Goal: Feedback & Contribution: Contribute content

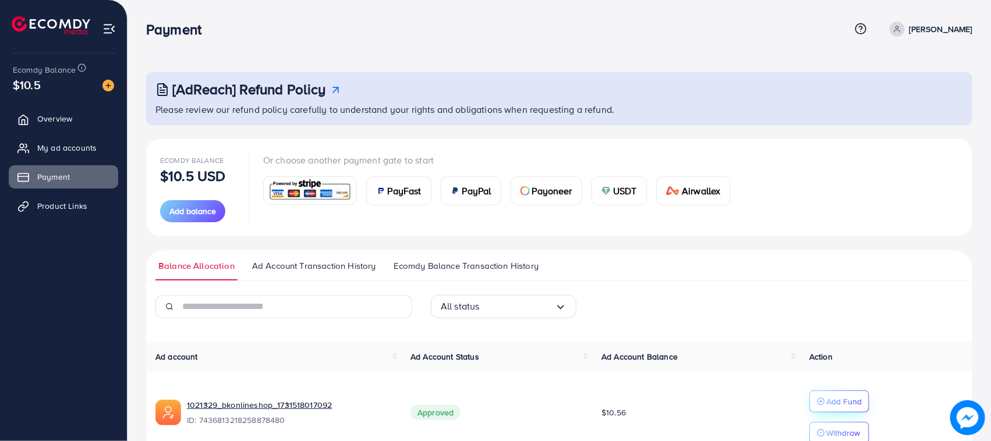
click at [828, 405] on p "Add Fund" at bounding box center [844, 402] width 36 height 14
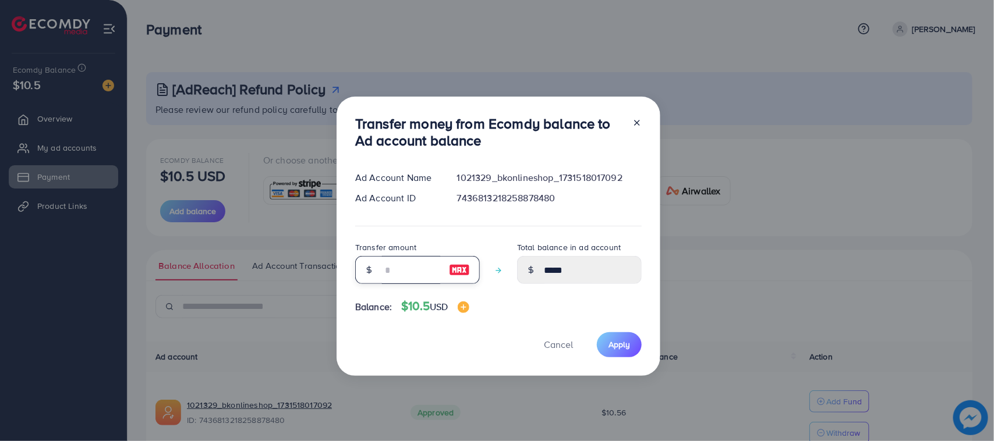
click at [395, 278] on input "number" at bounding box center [411, 270] width 58 height 28
type input "*"
type input "*****"
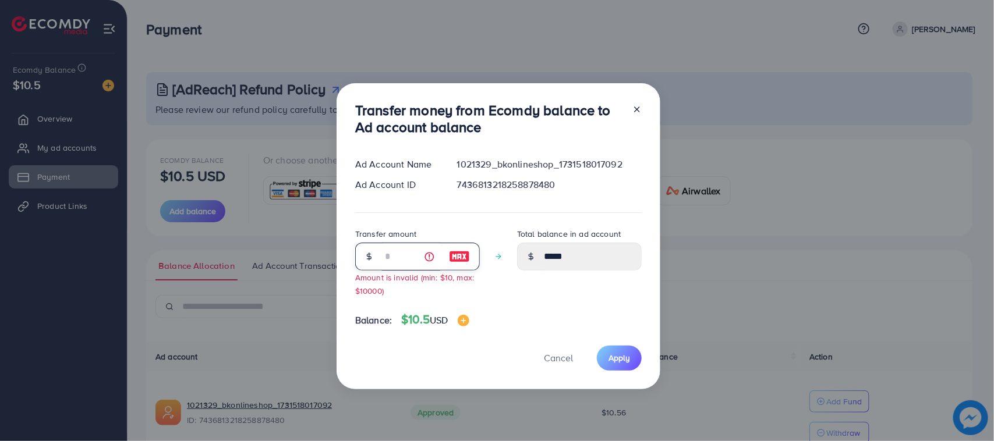
type input "**"
type input "*****"
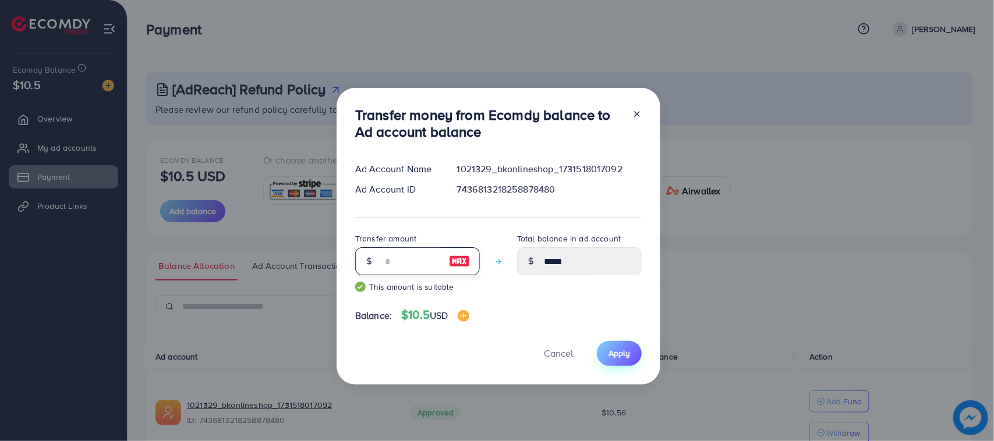
type input "**"
click at [617, 349] on span "Apply" at bounding box center [619, 353] width 22 height 12
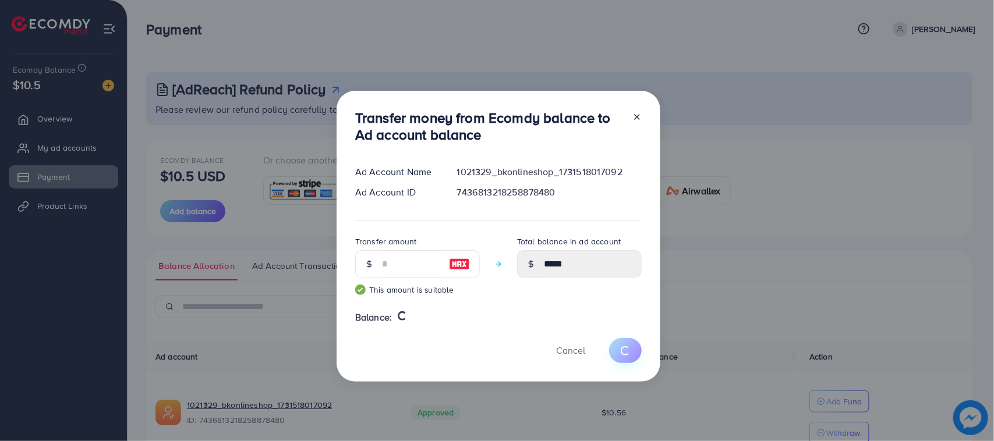
type input "*****"
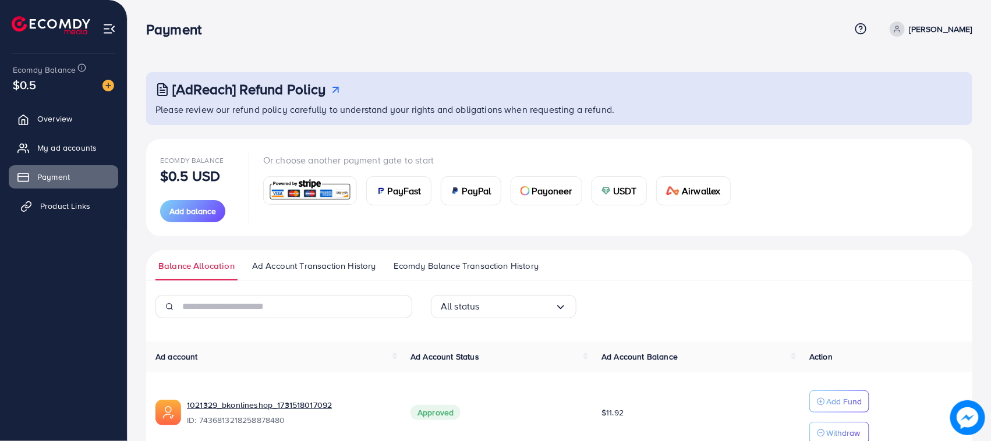
click at [53, 210] on span "Product Links" at bounding box center [65, 206] width 50 height 12
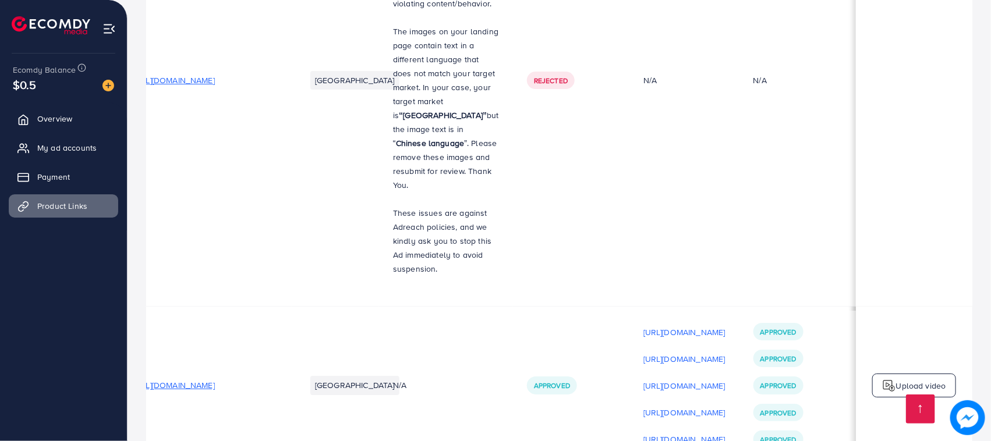
scroll to position [15825, 0]
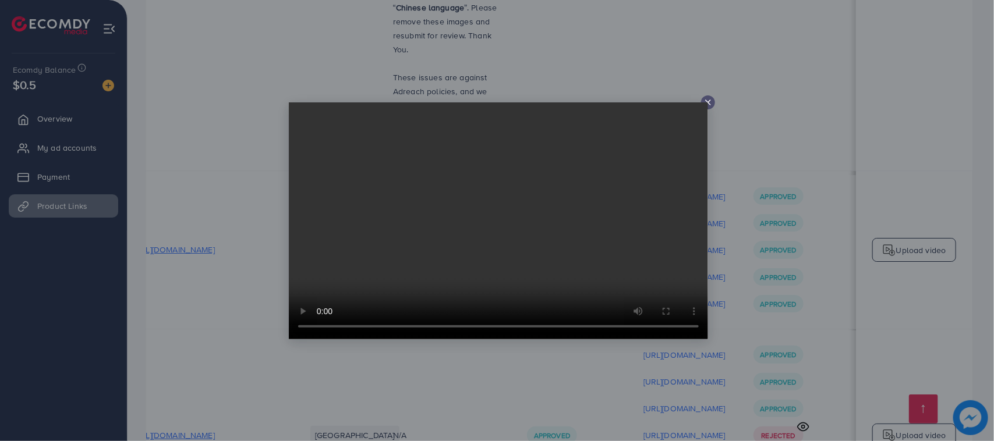
click at [710, 102] on icon at bounding box center [707, 102] width 9 height 9
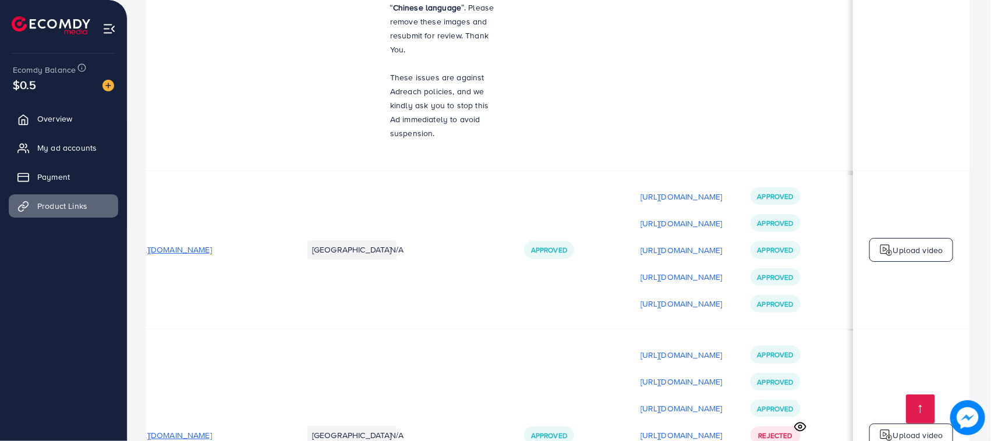
scroll to position [0, 153]
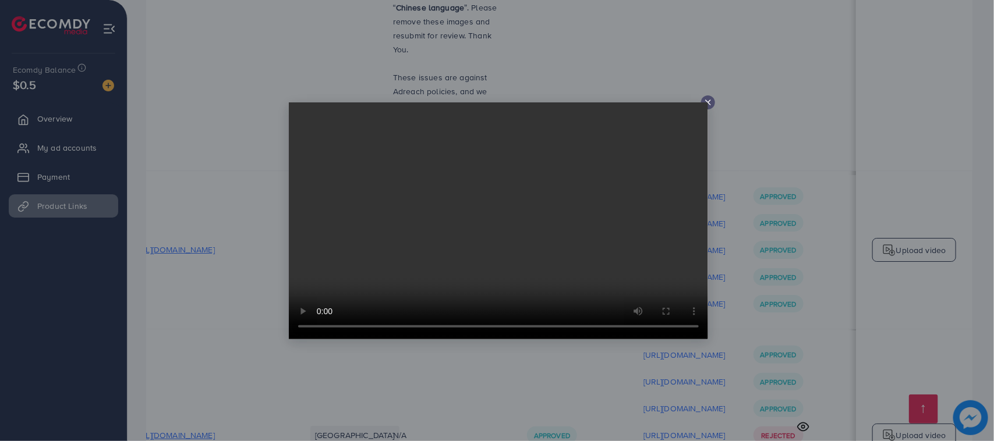
click at [709, 102] on icon at bounding box center [707, 102] width 9 height 9
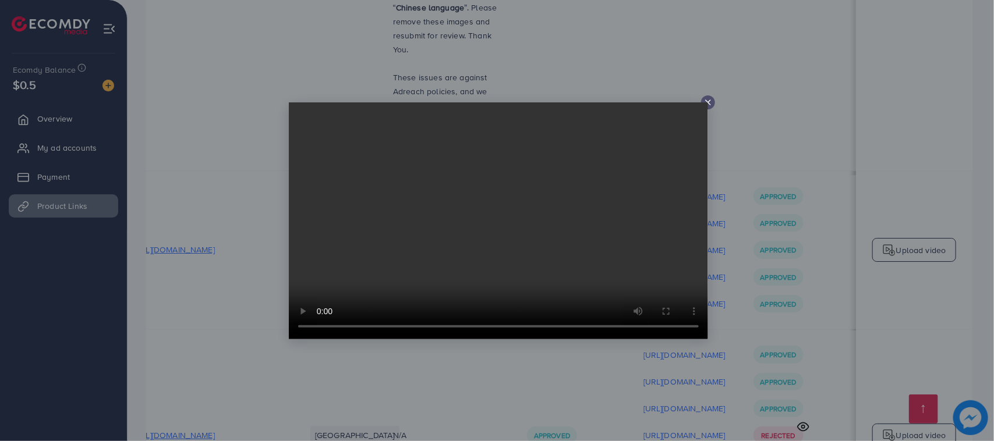
click at [708, 100] on icon at bounding box center [707, 102] width 9 height 9
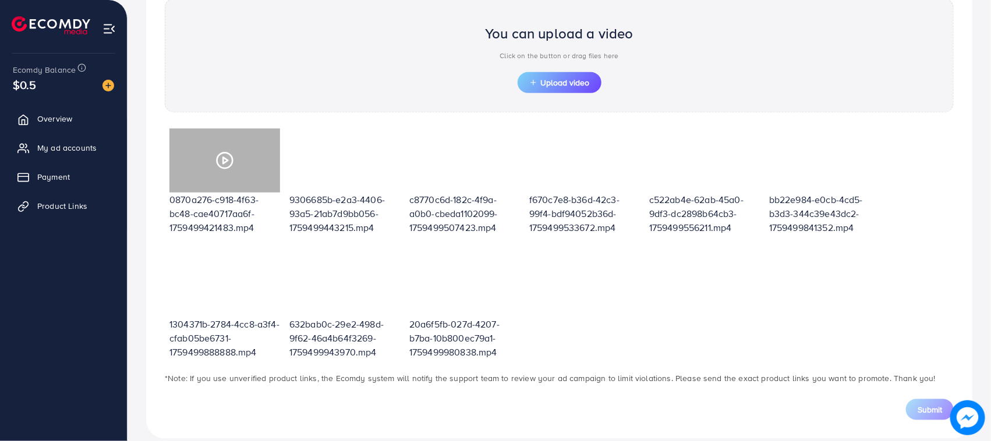
click at [230, 163] on icon at bounding box center [224, 160] width 19 height 19
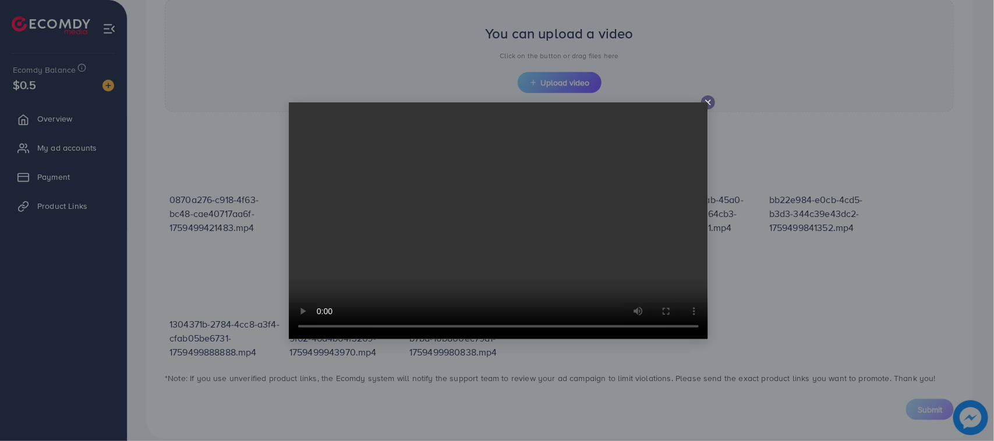
click at [707, 102] on video at bounding box center [498, 220] width 419 height 237
click at [707, 103] on video at bounding box center [498, 220] width 419 height 237
click at [705, 102] on icon at bounding box center [707, 102] width 9 height 9
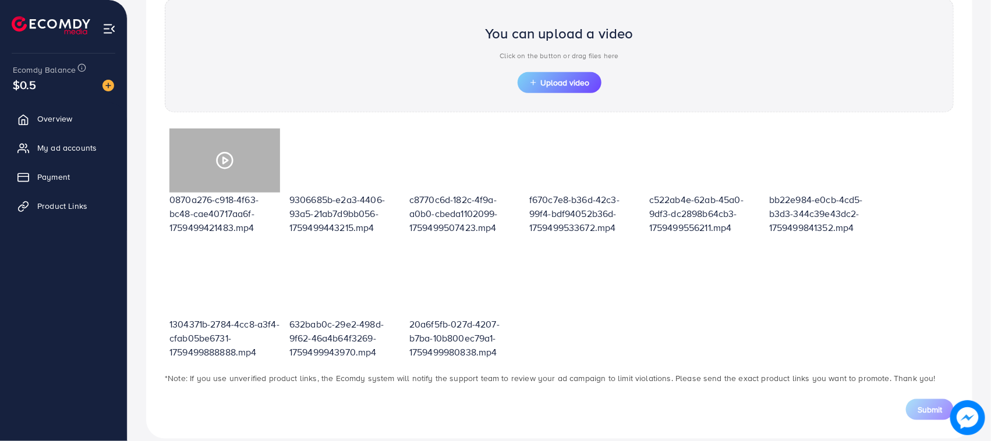
click at [226, 165] on icon at bounding box center [224, 160] width 19 height 19
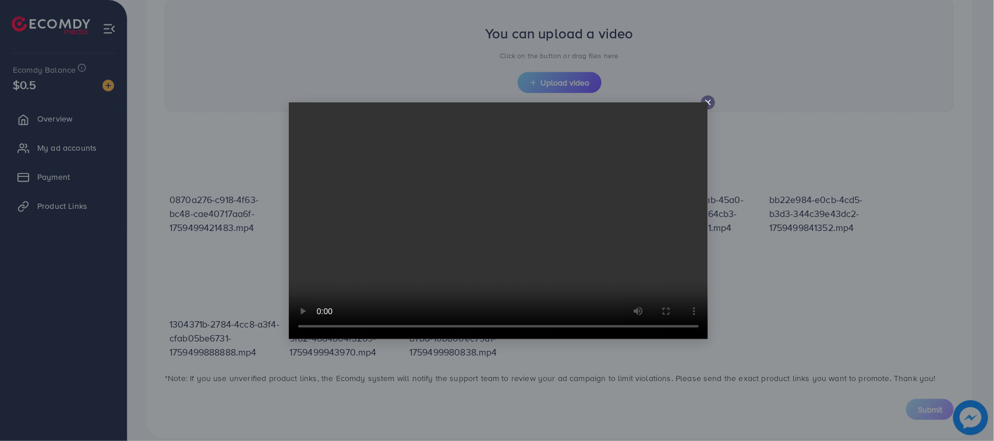
click at [705, 102] on icon at bounding box center [707, 102] width 9 height 9
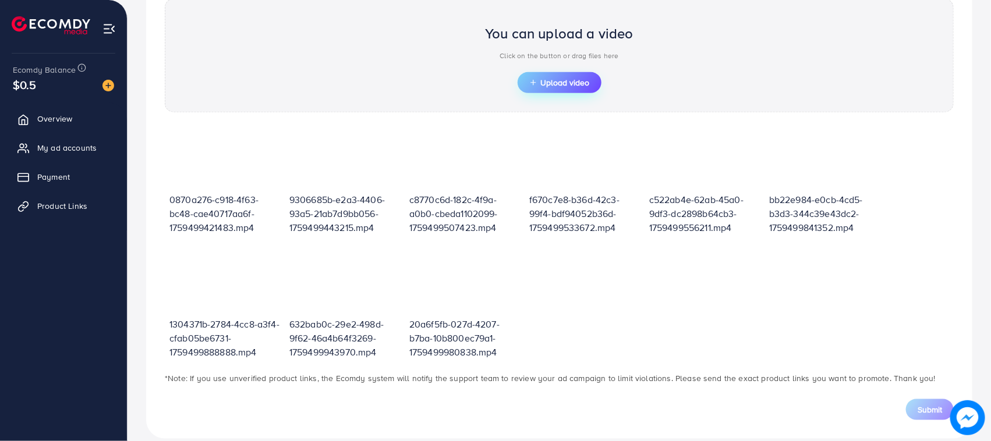
click at [562, 77] on button "Upload video" at bounding box center [559, 82] width 84 height 21
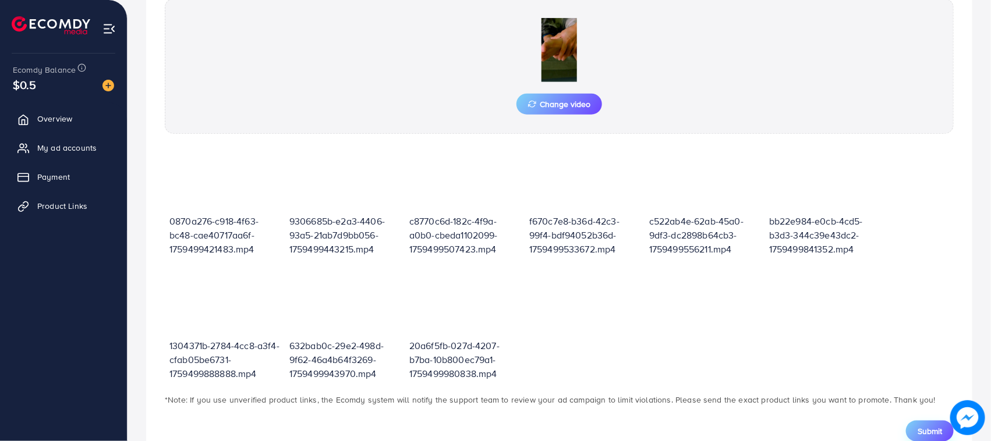
click at [920, 432] on span "Submit" at bounding box center [929, 431] width 24 height 12
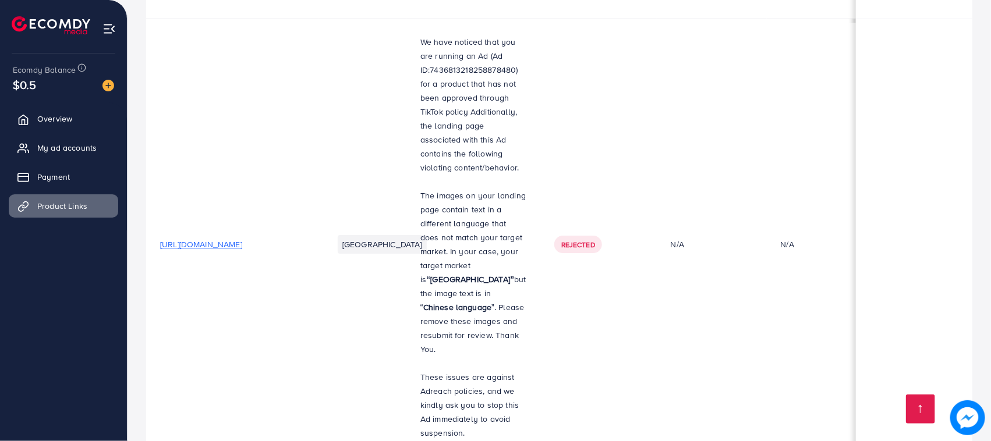
scroll to position [15471, 0]
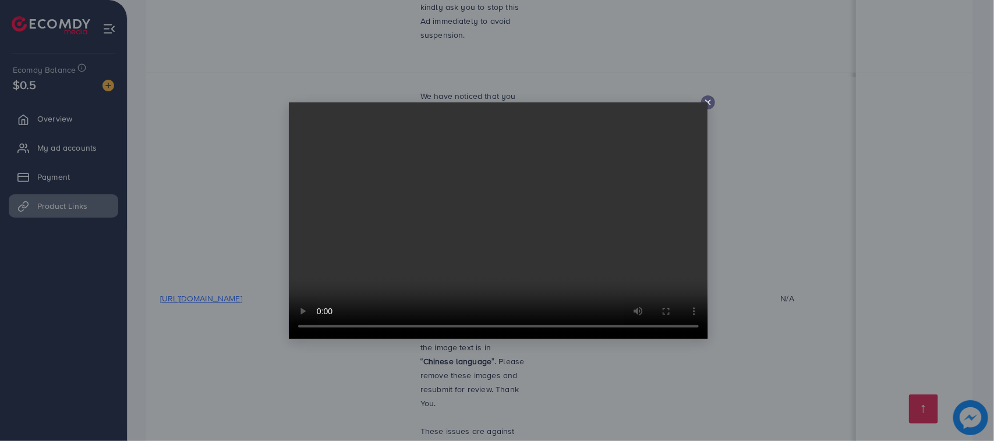
click at [703, 105] on video at bounding box center [498, 220] width 419 height 237
click at [711, 98] on icon at bounding box center [707, 102] width 9 height 9
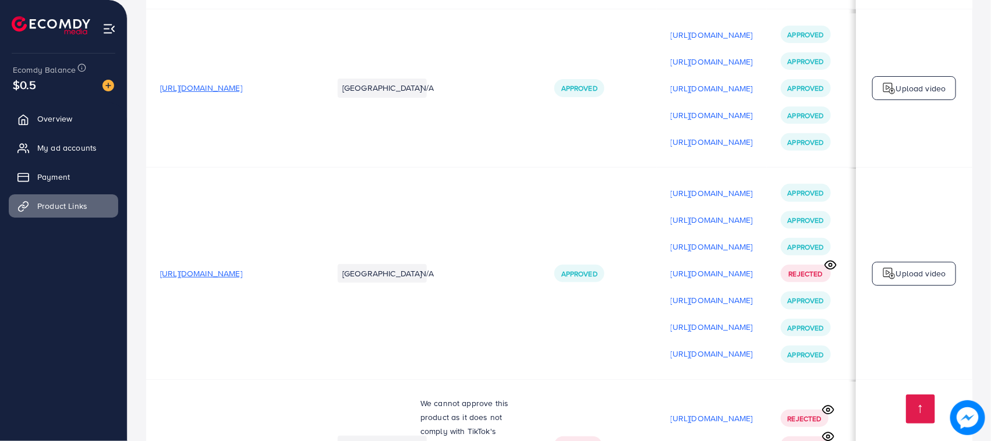
scroll to position [15852, 0]
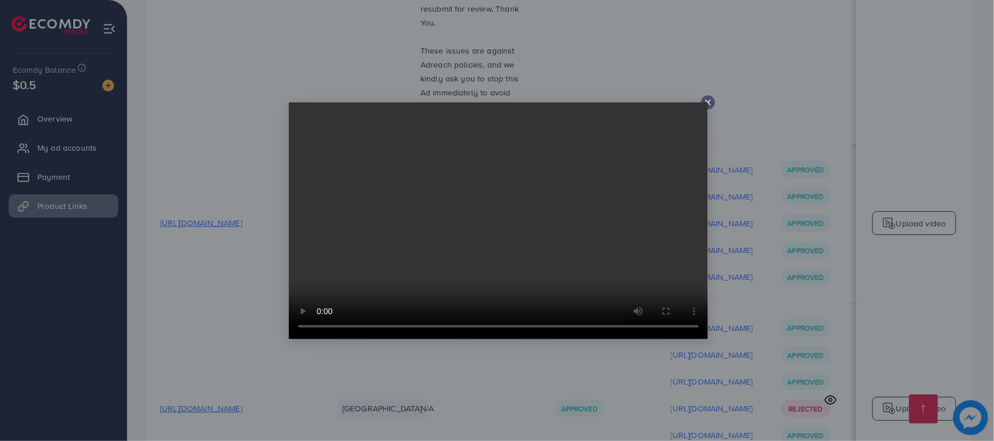
click at [708, 107] on icon at bounding box center [707, 102] width 9 height 9
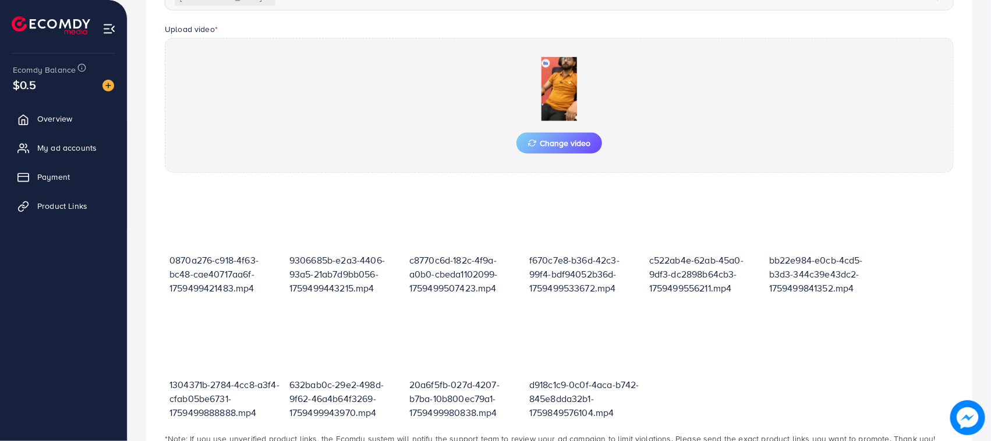
scroll to position [405, 0]
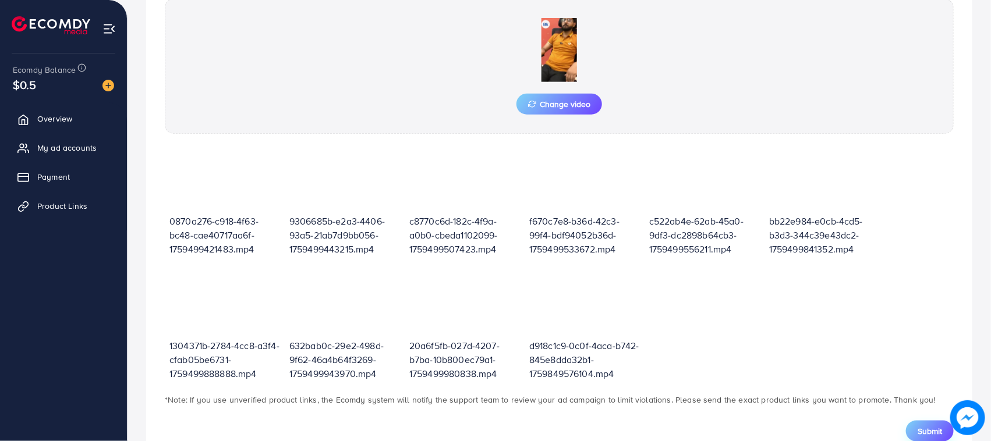
click at [935, 434] on span "Submit" at bounding box center [929, 431] width 24 height 12
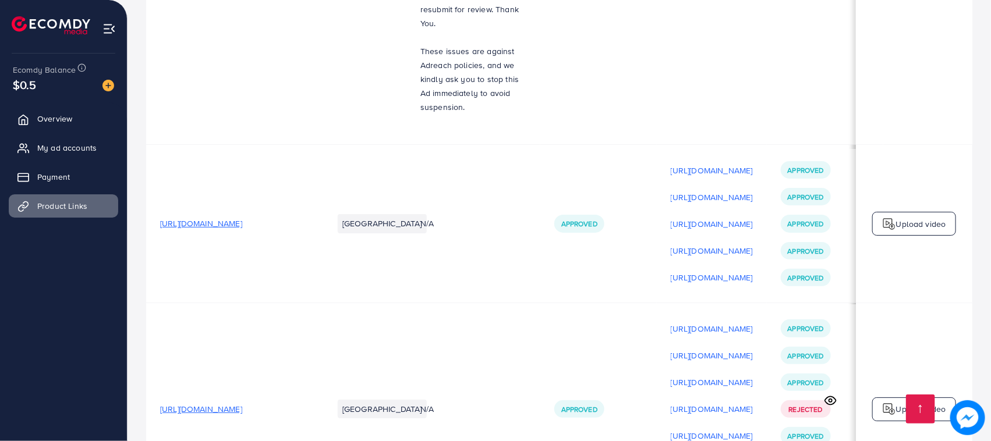
scroll to position [15797, 0]
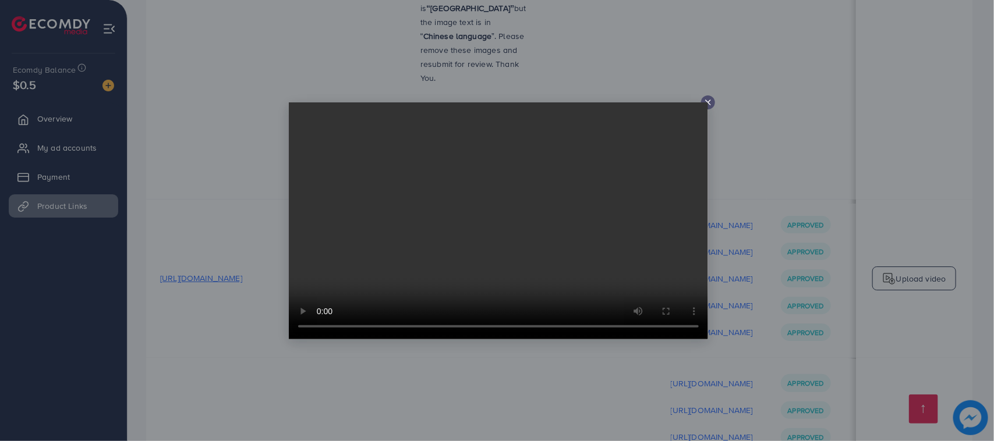
click at [705, 104] on video at bounding box center [498, 220] width 419 height 237
click at [709, 105] on icon at bounding box center [707, 102] width 9 height 9
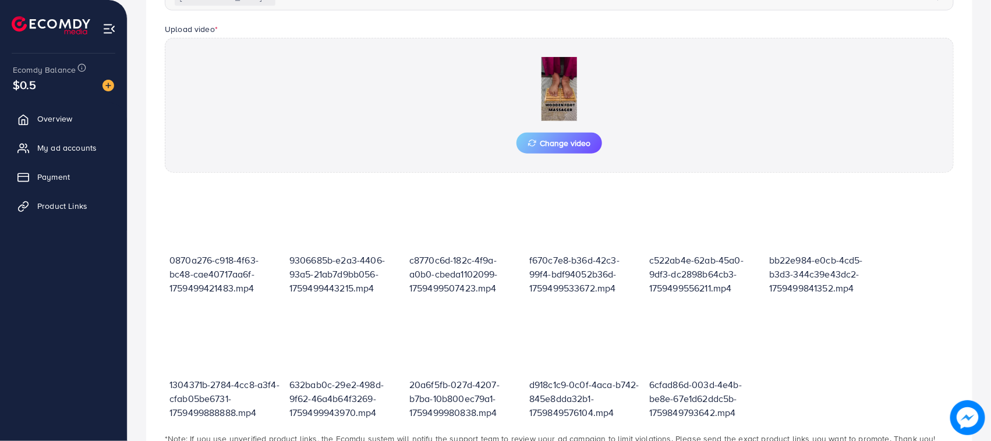
scroll to position [405, 0]
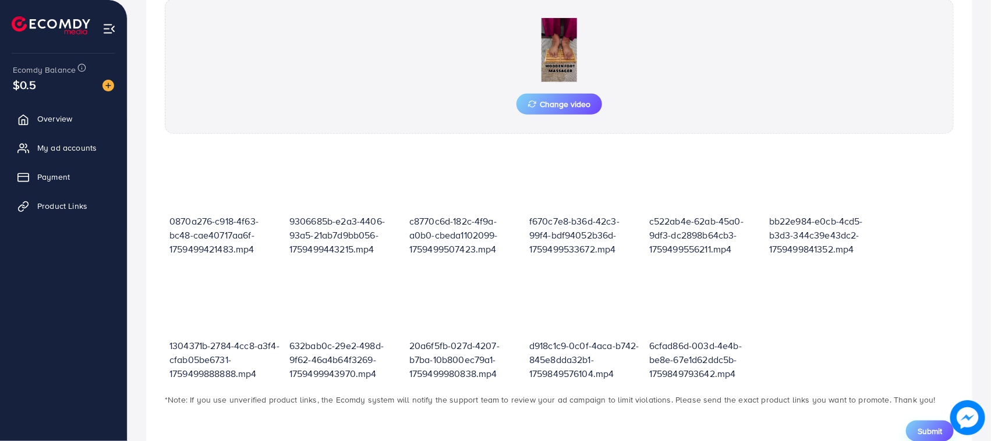
click at [941, 428] on span "Submit" at bounding box center [929, 431] width 24 height 12
